Goal: Task Accomplishment & Management: Use online tool/utility

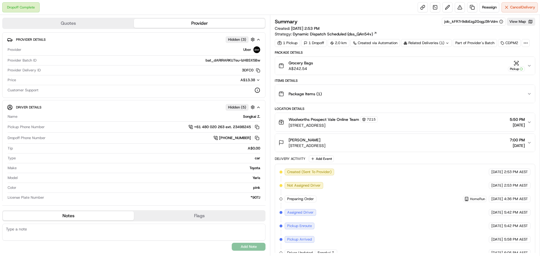
click at [433, 46] on div "Related Deliveries (1)" at bounding box center [426, 43] width 51 height 8
click at [446, 67] on span "266219050" at bounding box center [436, 65] width 20 height 5
drag, startPoint x: 435, startPoint y: 102, endPoint x: 431, endPoint y: 96, distance: 6.4
click at [435, 102] on button "Package Items ( 1 )" at bounding box center [405, 94] width 260 height 18
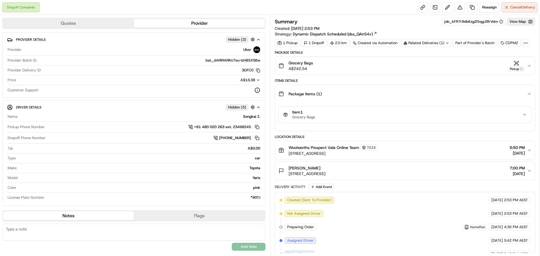
click at [442, 42] on div "Related Deliveries (1)" at bounding box center [426, 43] width 51 height 8
click at [421, 35] on div "Summary job_kFR7r9dbEzg2GqgJ3frVdm View Map Created: 24/08/2025 2:53 PM Strateg…" at bounding box center [405, 27] width 260 height 19
click at [420, 41] on div "Related Deliveries (1)" at bounding box center [426, 43] width 51 height 8
click at [432, 69] on td "266219050" at bounding box center [455, 66] width 62 height 10
click at [434, 63] on span "266219050" at bounding box center [436, 65] width 20 height 5
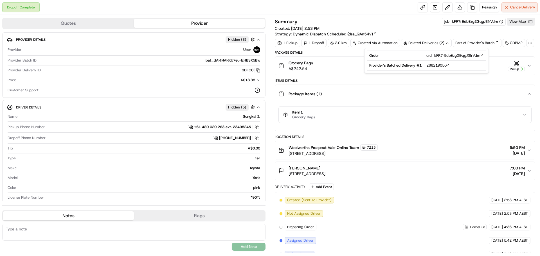
click at [451, 121] on button "Item 1 Grocery Bags" at bounding box center [405, 115] width 253 height 16
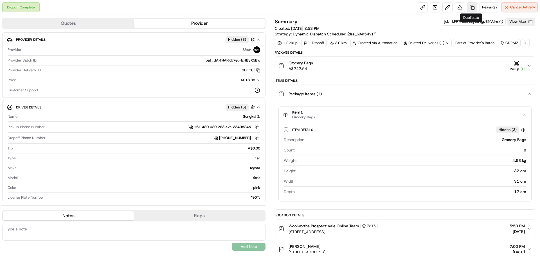
click at [470, 7] on link at bounding box center [472, 7] width 10 height 10
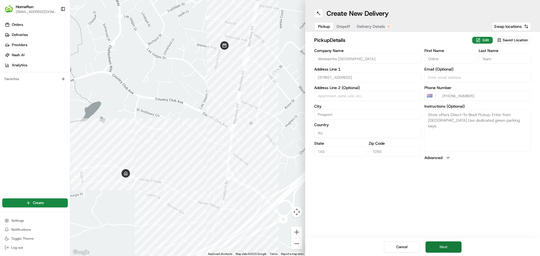
click at [456, 245] on button "Next" at bounding box center [444, 247] width 36 height 11
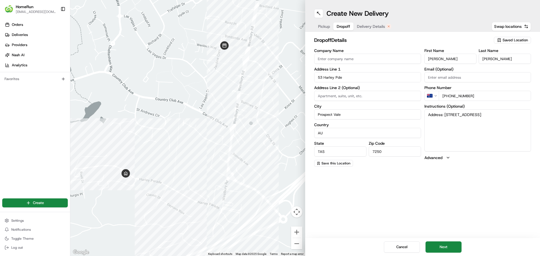
click at [441, 204] on div "Create New Delivery Pickup Dropoff Delivery Details Swap locations dropoff Deta…" at bounding box center [422, 128] width 235 height 256
click at [448, 246] on button "Next" at bounding box center [444, 247] width 36 height 11
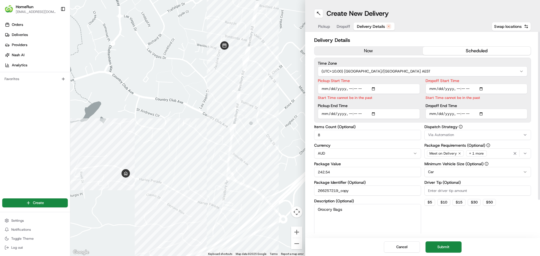
click at [343, 48] on button "now" at bounding box center [368, 51] width 108 height 8
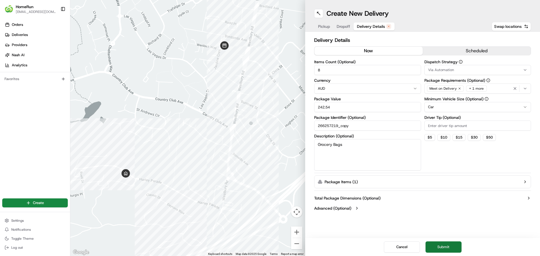
click at [445, 255] on div "Cancel Submit" at bounding box center [422, 247] width 235 height 18
click at [446, 248] on button "Submit" at bounding box center [444, 247] width 36 height 11
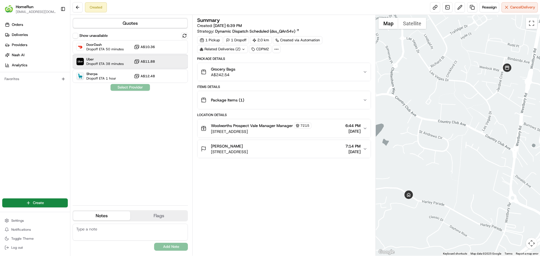
click at [116, 62] on span "Dropoff ETA 38 minutes" at bounding box center [104, 64] width 37 height 5
click at [126, 88] on button "Assign Provider" at bounding box center [130, 87] width 40 height 7
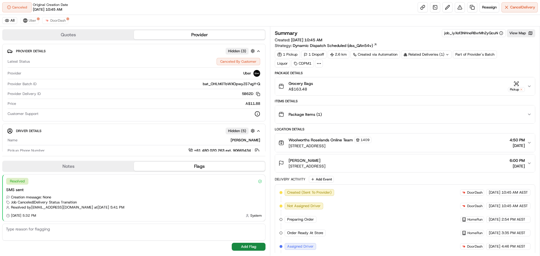
click at [61, 17] on div "All Uber DoorDash" at bounding box center [270, 21] width 540 height 12
click at [62, 21] on span "DoorDash" at bounding box center [57, 20] width 15 height 5
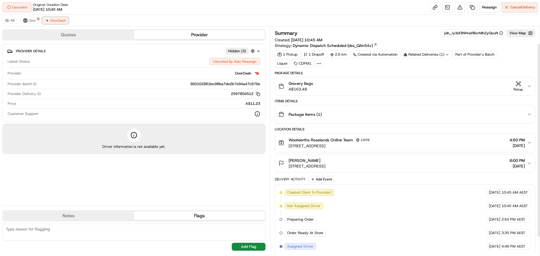
scroll to position [42, 0]
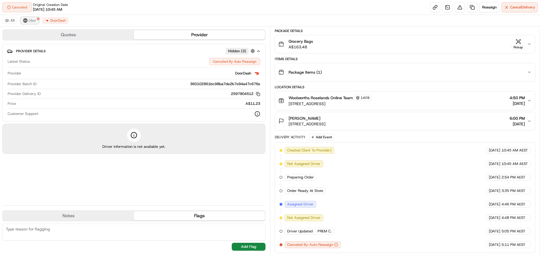
click at [33, 20] on span "Uber" at bounding box center [33, 20] width 8 height 5
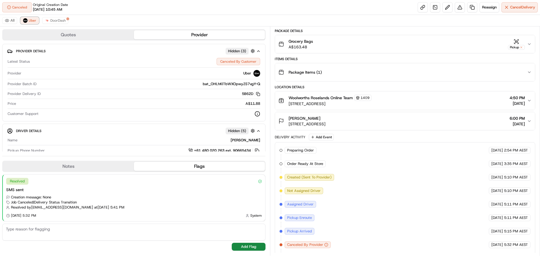
scroll to position [56, 0]
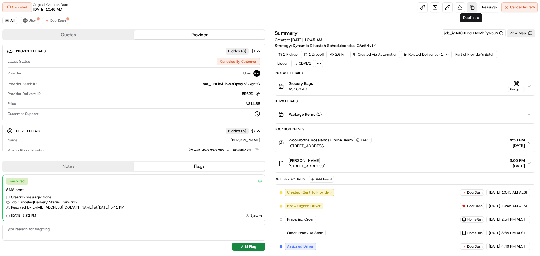
click at [468, 9] on link at bounding box center [472, 7] width 10 height 10
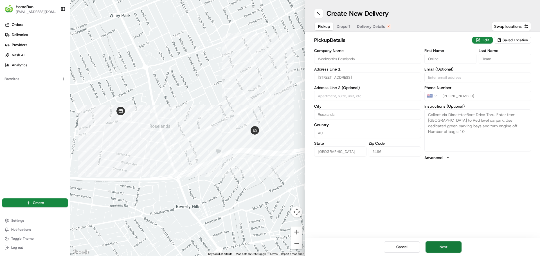
click at [451, 246] on button "Next" at bounding box center [444, 247] width 36 height 11
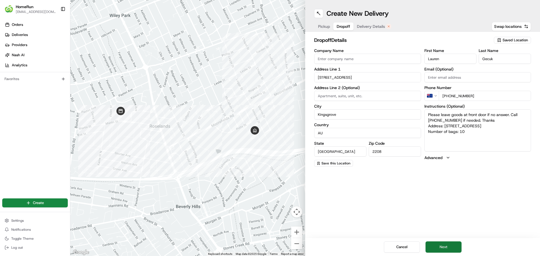
click at [446, 245] on button "Next" at bounding box center [444, 247] width 36 height 11
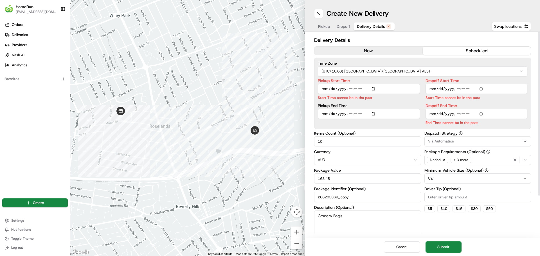
click at [359, 50] on button "now" at bounding box center [368, 51] width 108 height 8
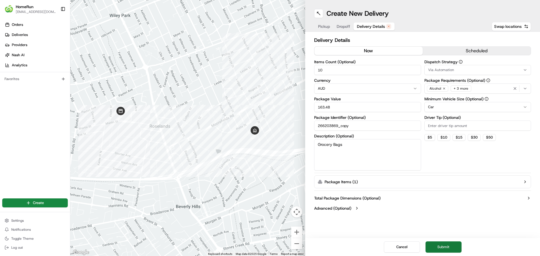
click at [446, 244] on button "Submit" at bounding box center [444, 247] width 36 height 11
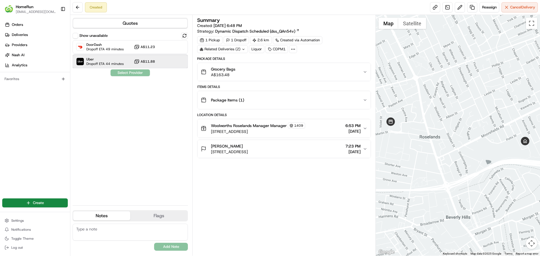
click at [114, 62] on span "Dropoff ETA 44 minutes" at bounding box center [104, 64] width 37 height 5
click at [122, 73] on button "Assign Provider" at bounding box center [130, 72] width 40 height 7
